Goal: Contribute content

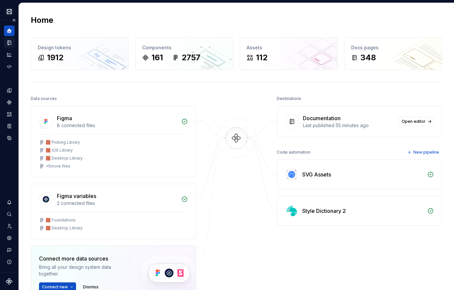
click at [9, 41] on icon "Documentation" at bounding box center [10, 43] width 3 height 4
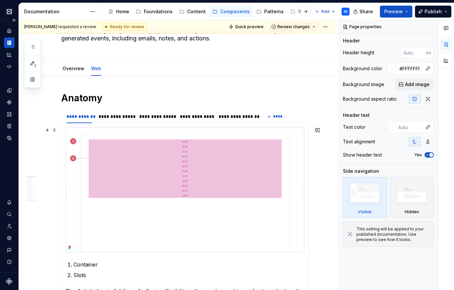
scroll to position [54, 0]
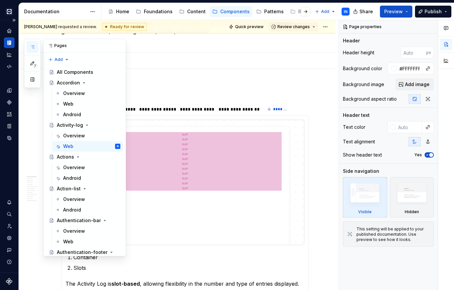
click at [33, 44] on icon "button" at bounding box center [32, 46] width 5 height 5
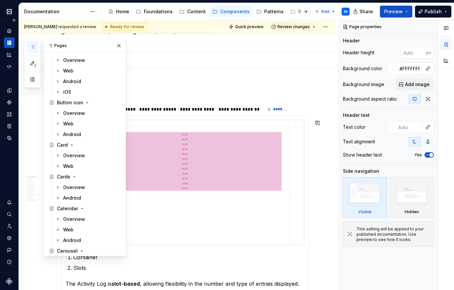
scroll to position [491, 0]
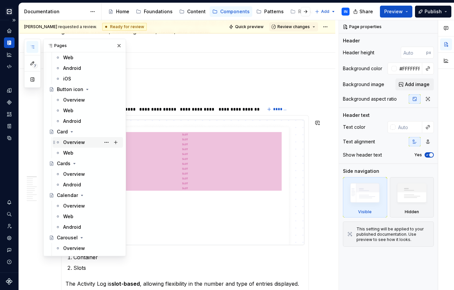
click at [71, 142] on div "Overview" at bounding box center [74, 142] width 22 height 7
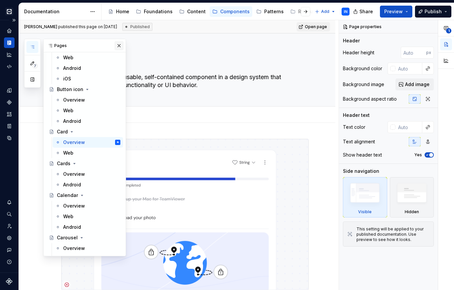
click at [118, 44] on button "button" at bounding box center [118, 45] width 9 height 9
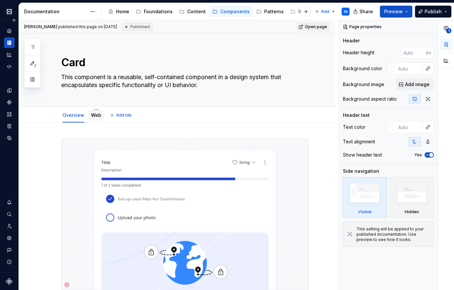
click at [92, 117] on link "Web" at bounding box center [96, 115] width 10 height 6
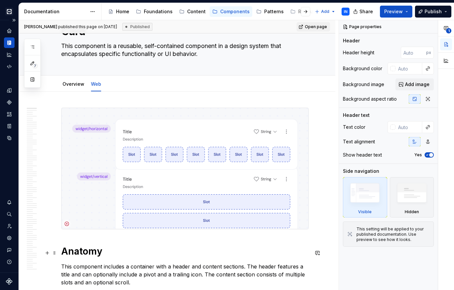
scroll to position [32, 0]
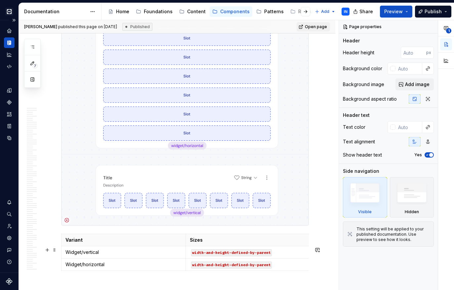
type textarea "*"
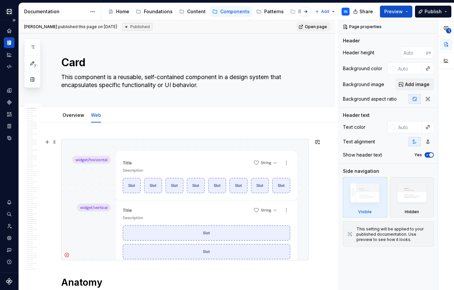
scroll to position [0, 0]
